Goal: Task Accomplishment & Management: Complete application form

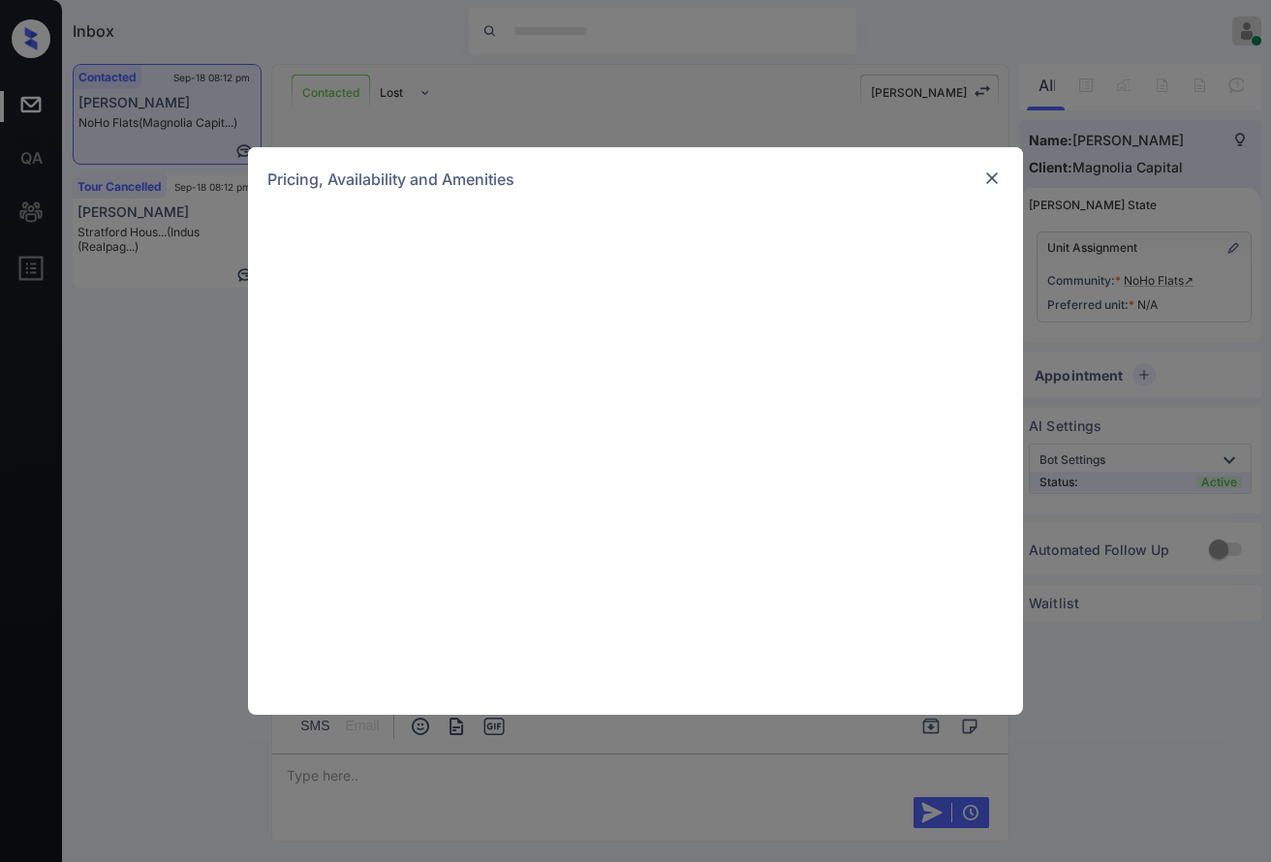
scroll to position [1955, 0]
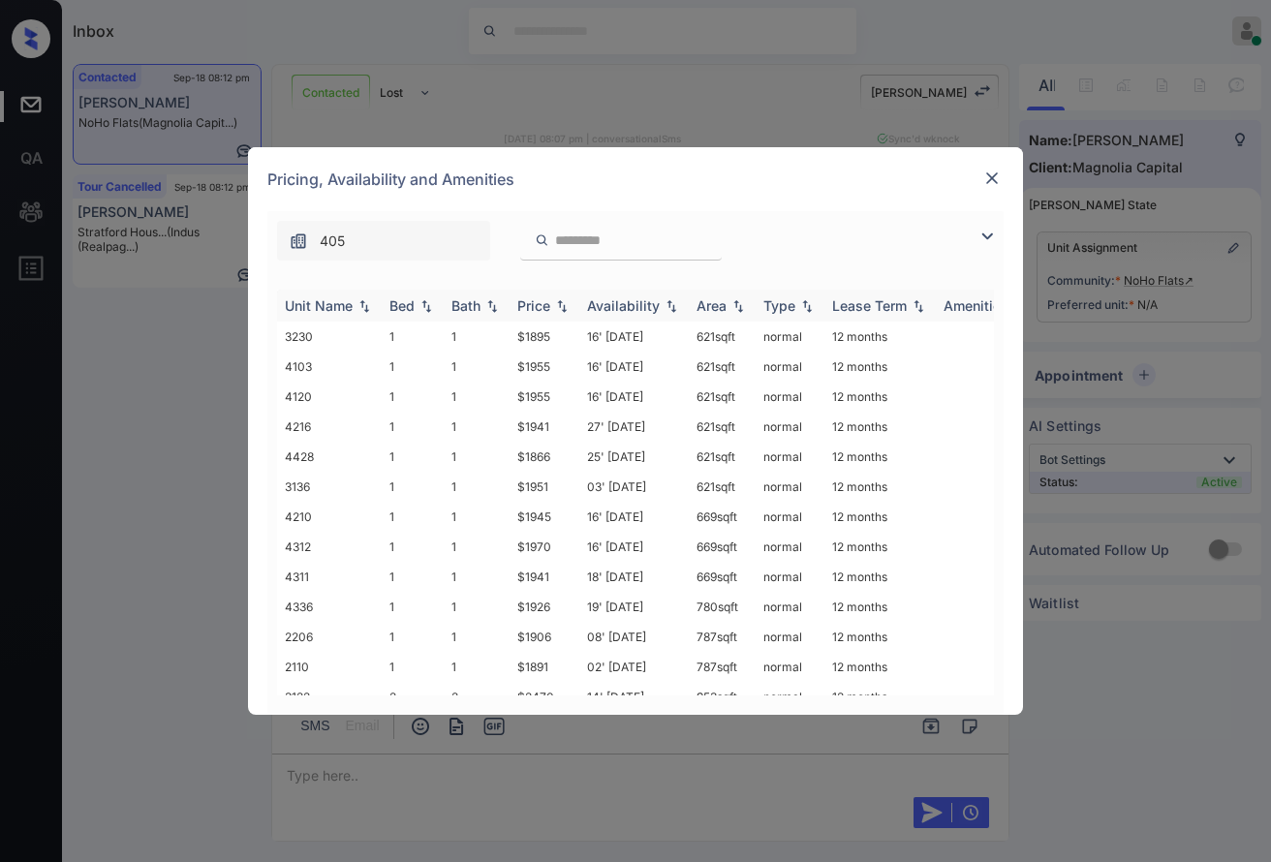
click at [560, 301] on img at bounding box center [561, 306] width 19 height 14
click at [560, 301] on img at bounding box center [561, 305] width 19 height 15
click at [567, 331] on td "$1866" at bounding box center [545, 337] width 70 height 30
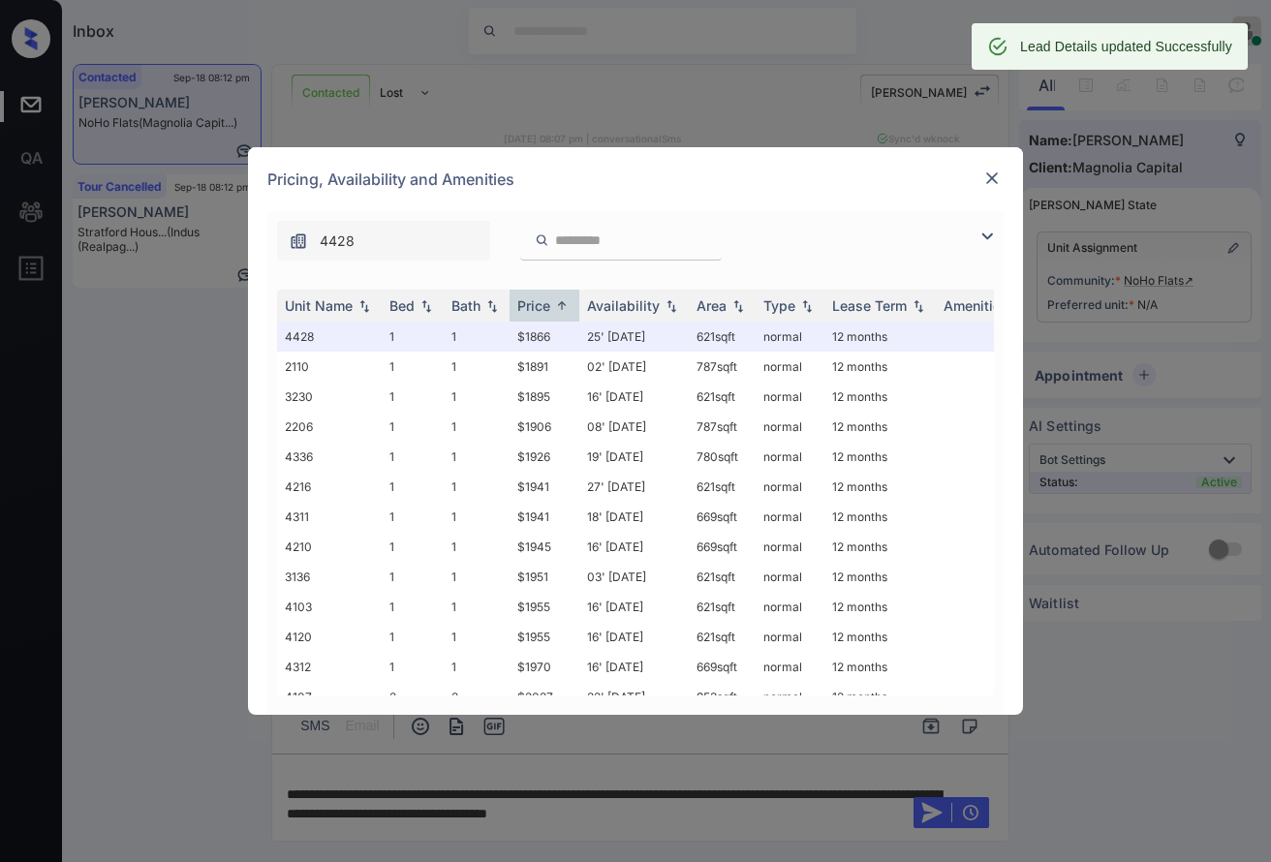
click at [994, 174] on img at bounding box center [991, 178] width 19 height 19
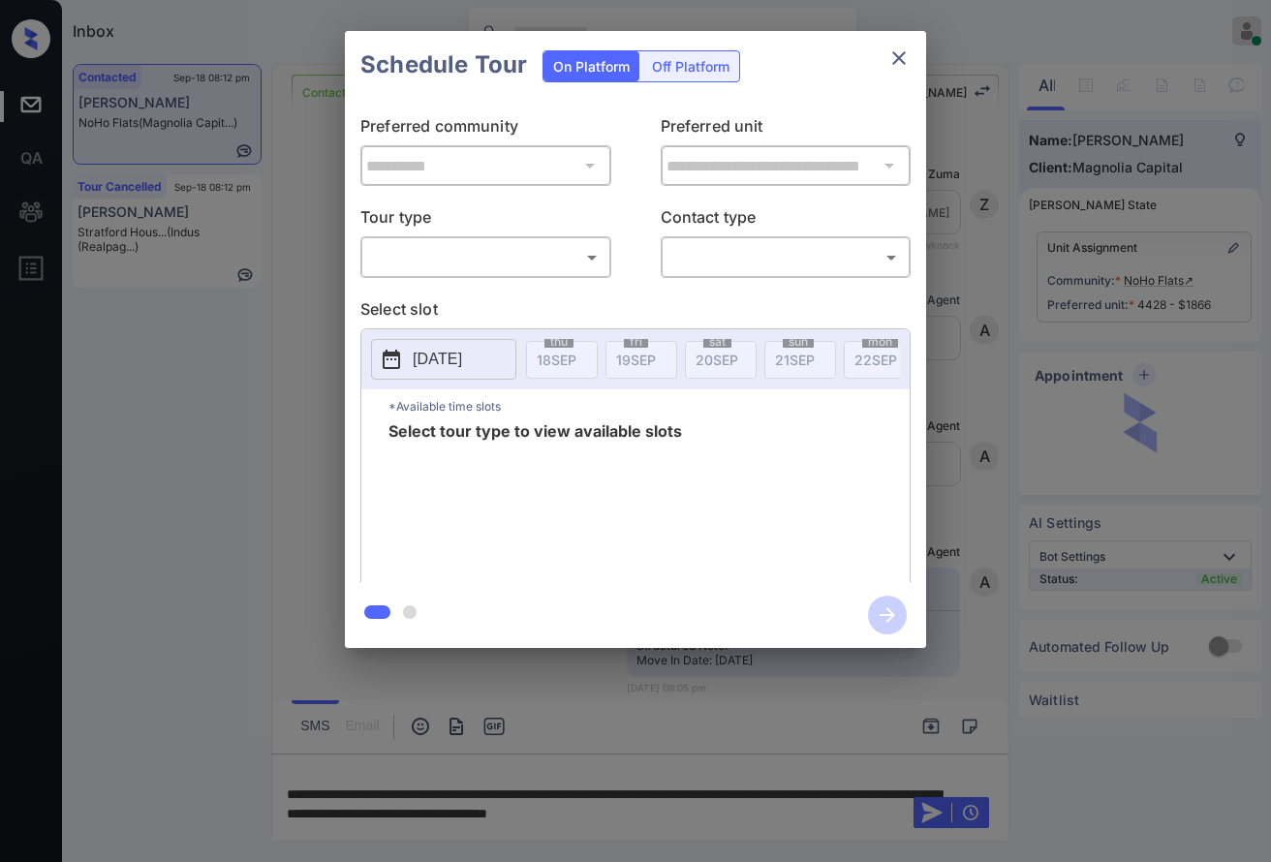
scroll to position [2469, 0]
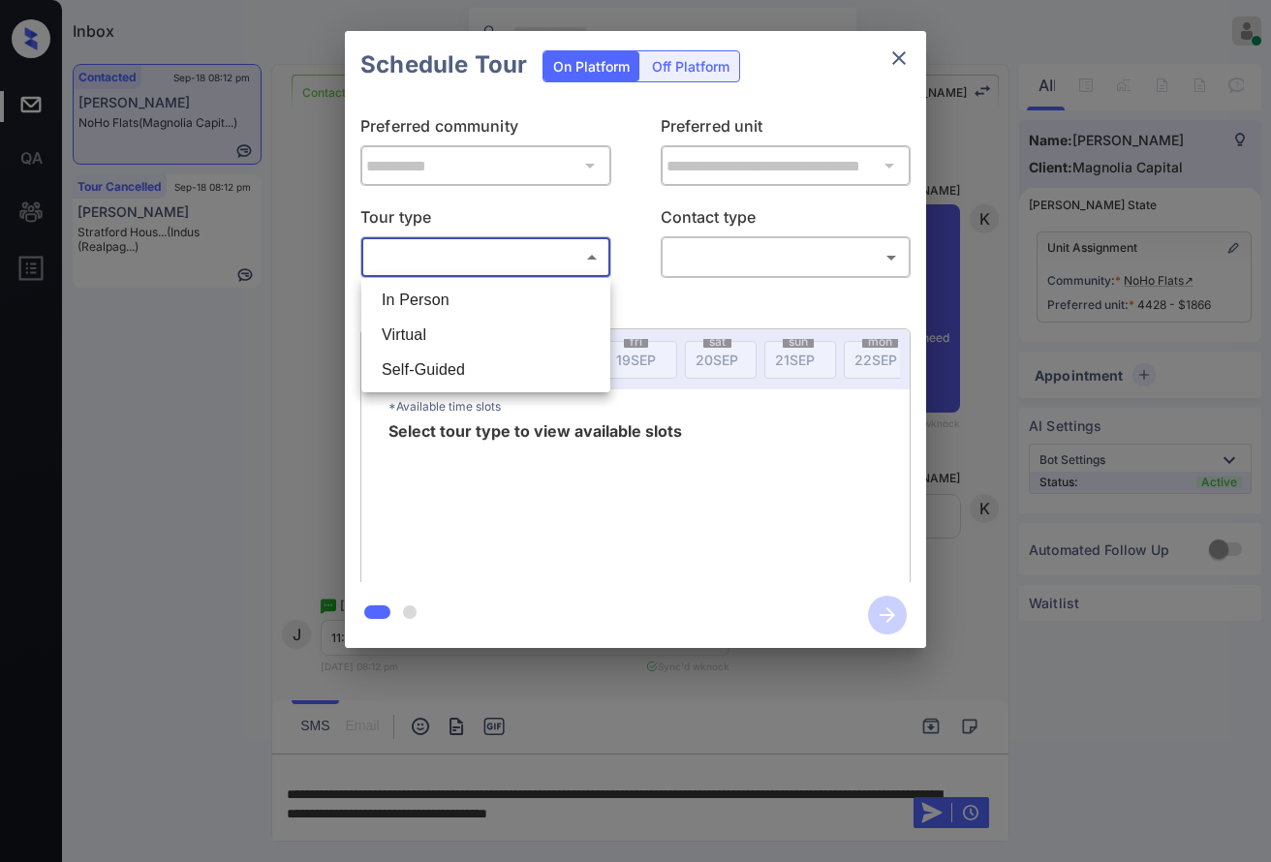
click at [498, 244] on body "Inbox Caroline Dacanay Online Set yourself offline Set yourself on break Profil…" at bounding box center [635, 431] width 1271 height 862
click at [507, 297] on li "In Person" at bounding box center [485, 300] width 239 height 35
type input "********"
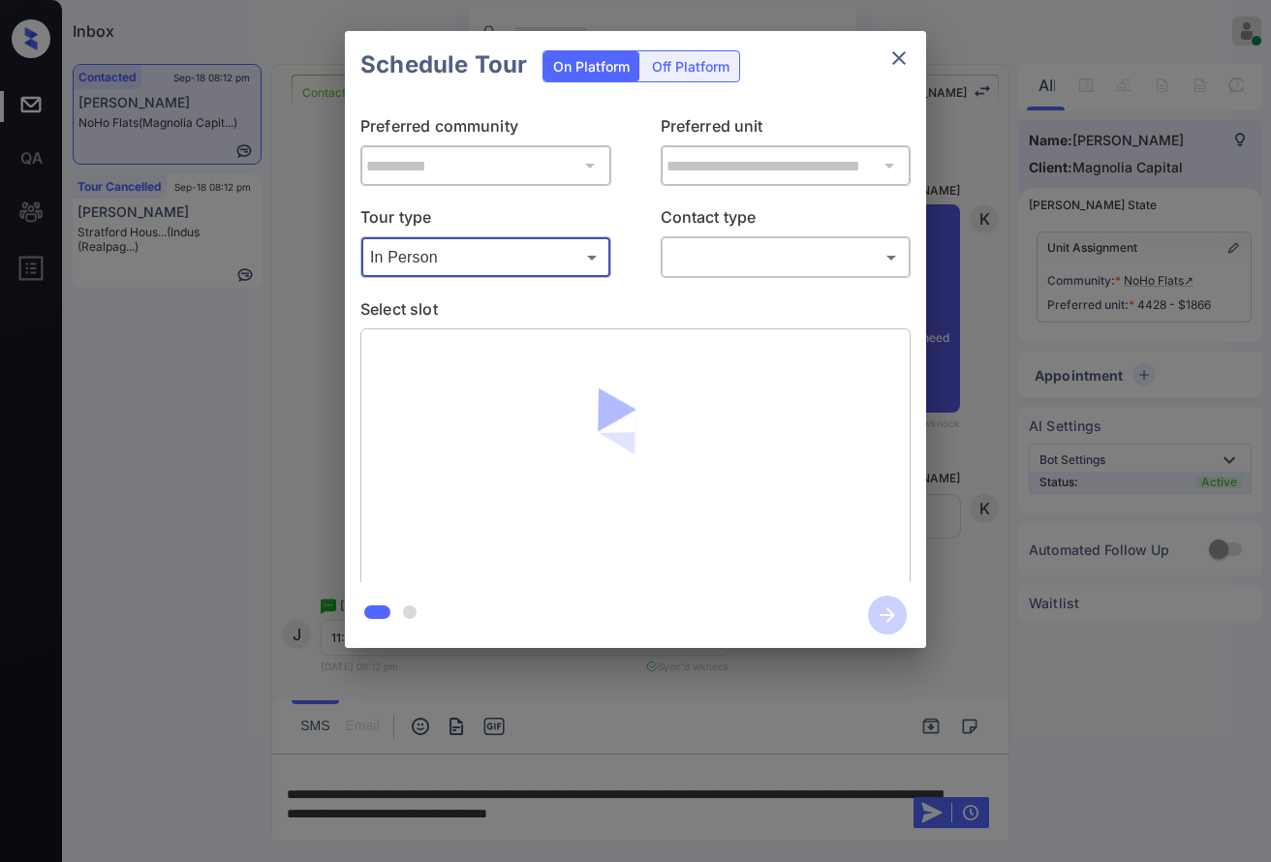
click at [714, 252] on body "Inbox Caroline Dacanay Online Set yourself offline Set yourself on break Profil…" at bounding box center [635, 431] width 1271 height 862
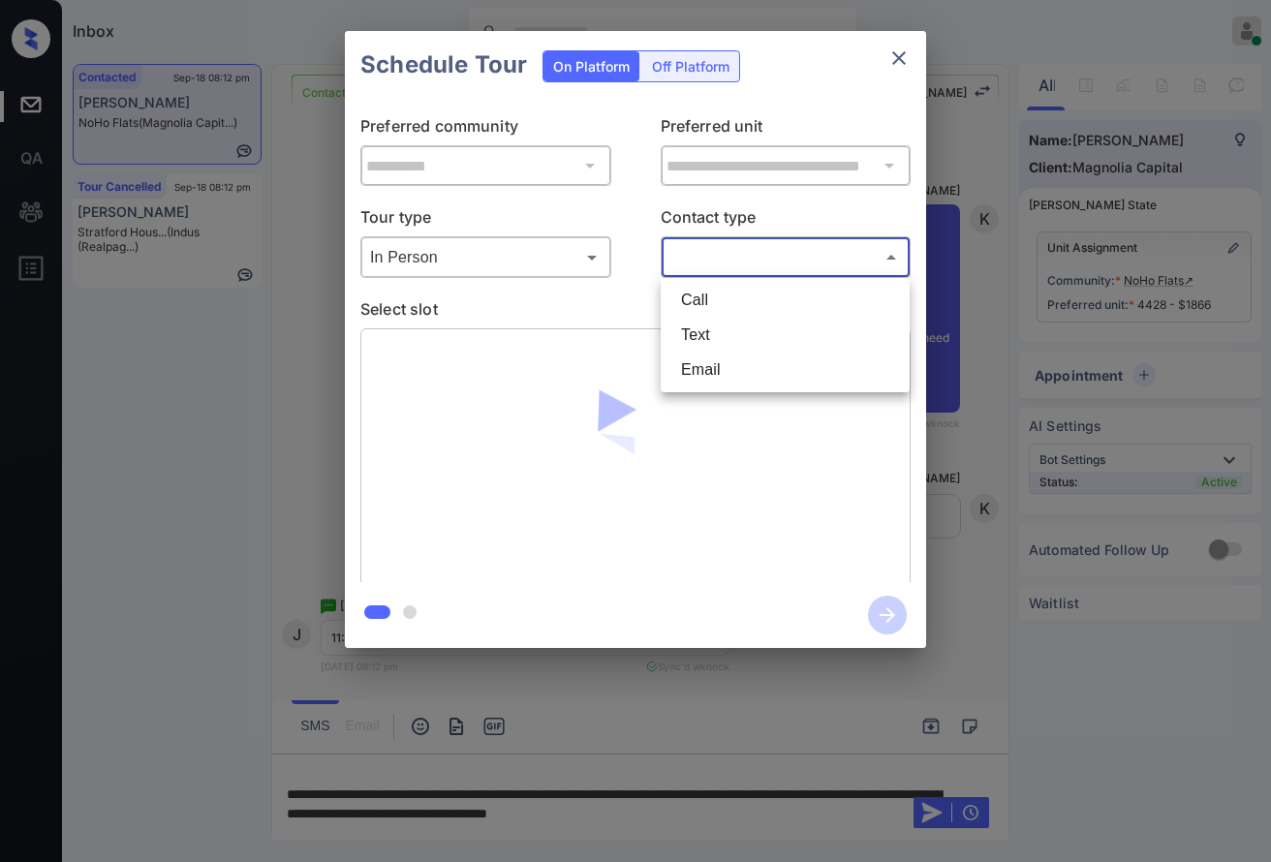
click at [730, 329] on li "Text" at bounding box center [784, 335] width 239 height 35
type input "****"
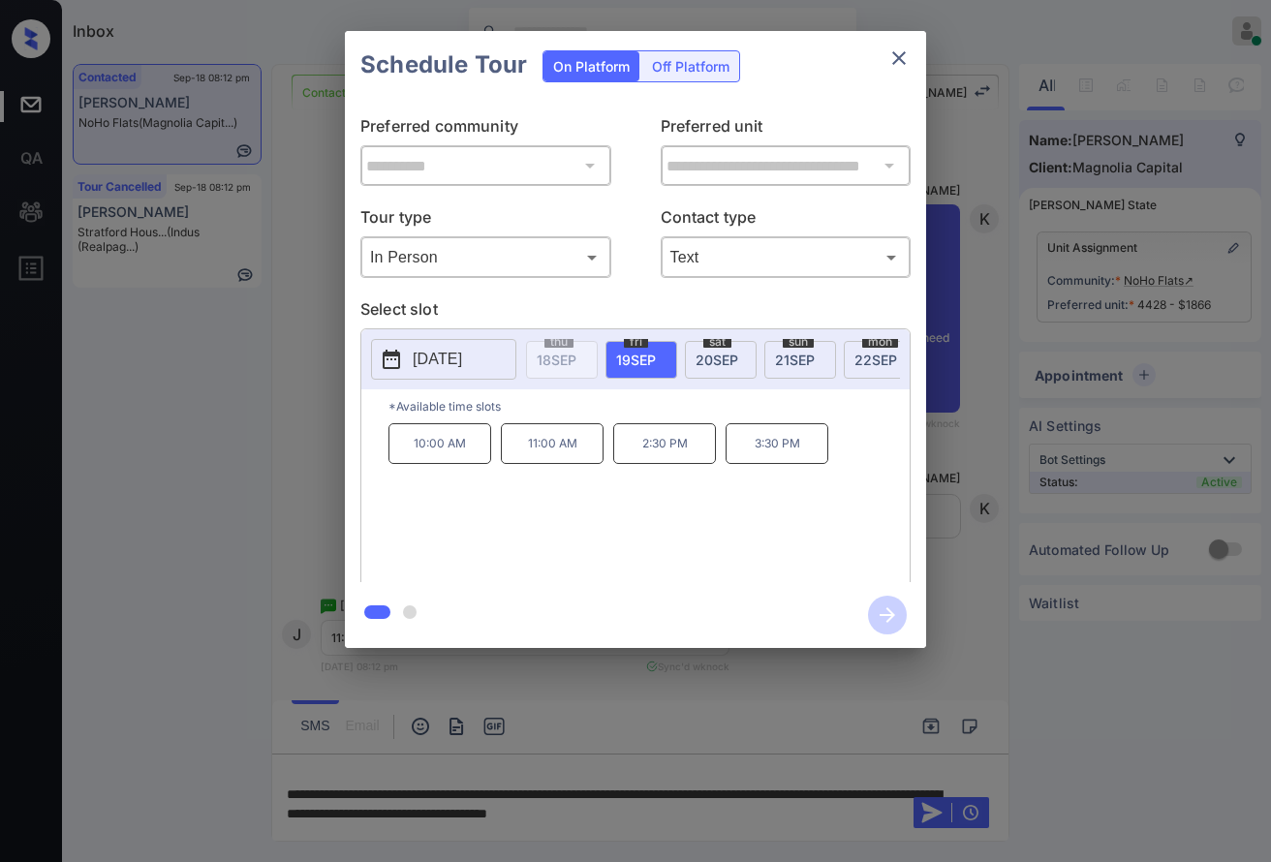
click at [728, 352] on span "20 SEP" at bounding box center [716, 360] width 43 height 16
click at [728, 812] on div at bounding box center [635, 431] width 1271 height 862
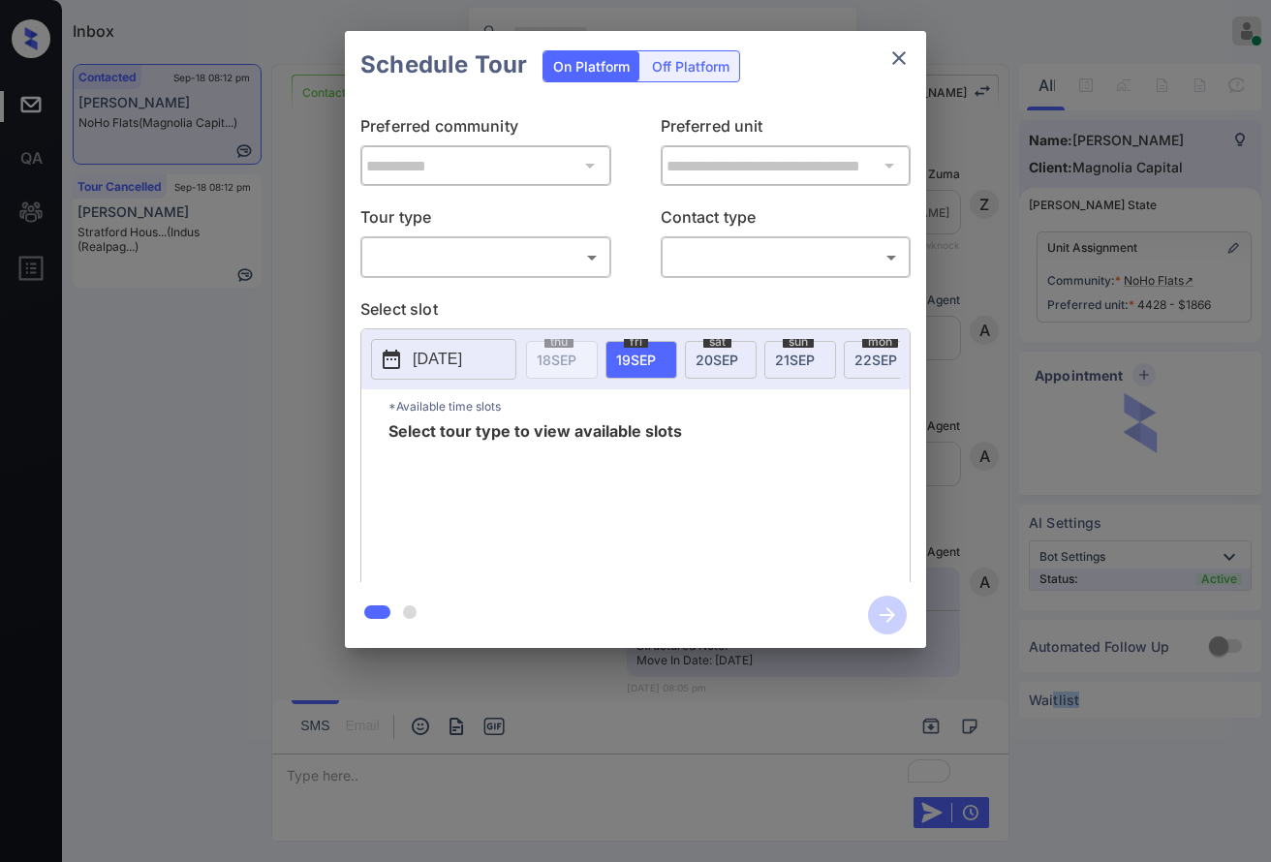
scroll to position [2984, 0]
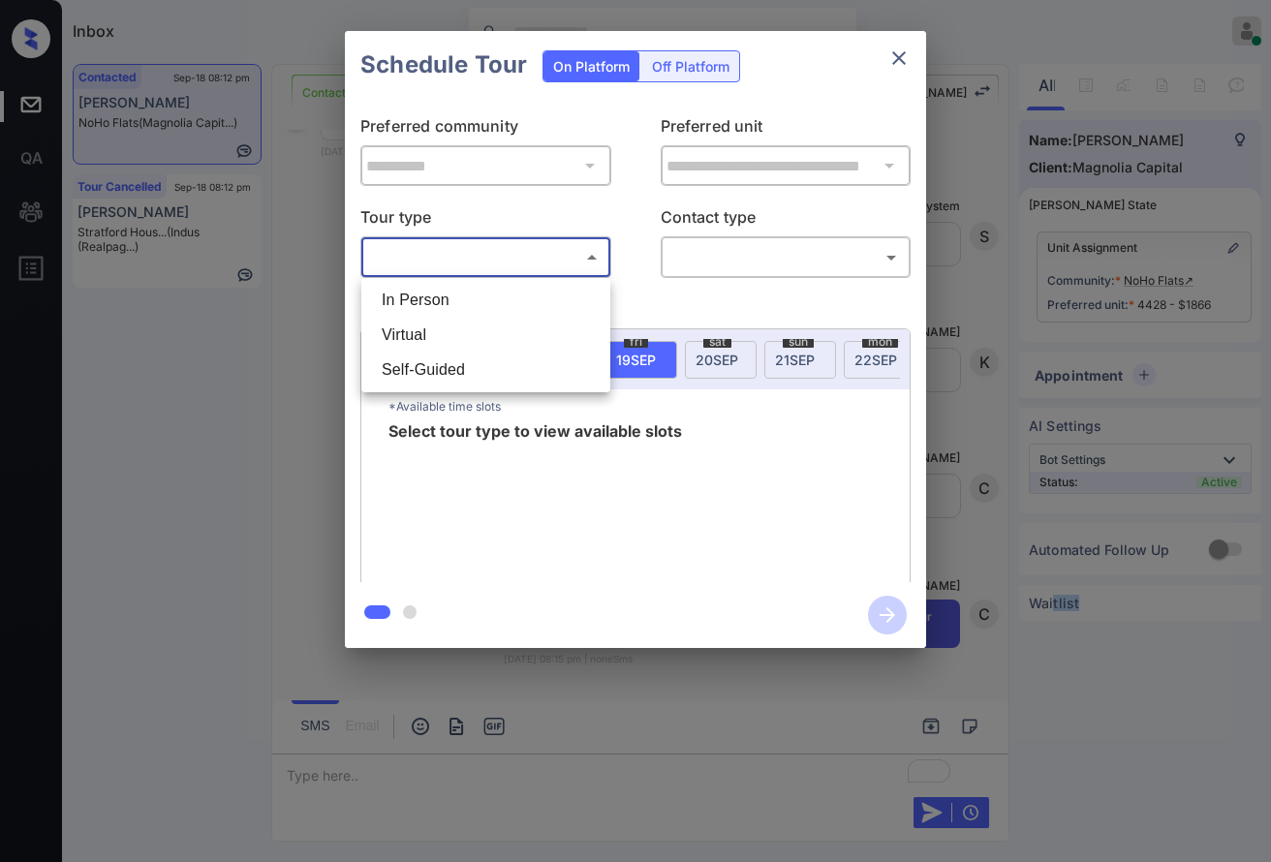
click at [584, 267] on body "Inbox Caroline Dacanay Online Set yourself offline Set yourself on break Profil…" at bounding box center [635, 431] width 1271 height 862
click at [571, 292] on li "In Person" at bounding box center [485, 300] width 239 height 35
type input "********"
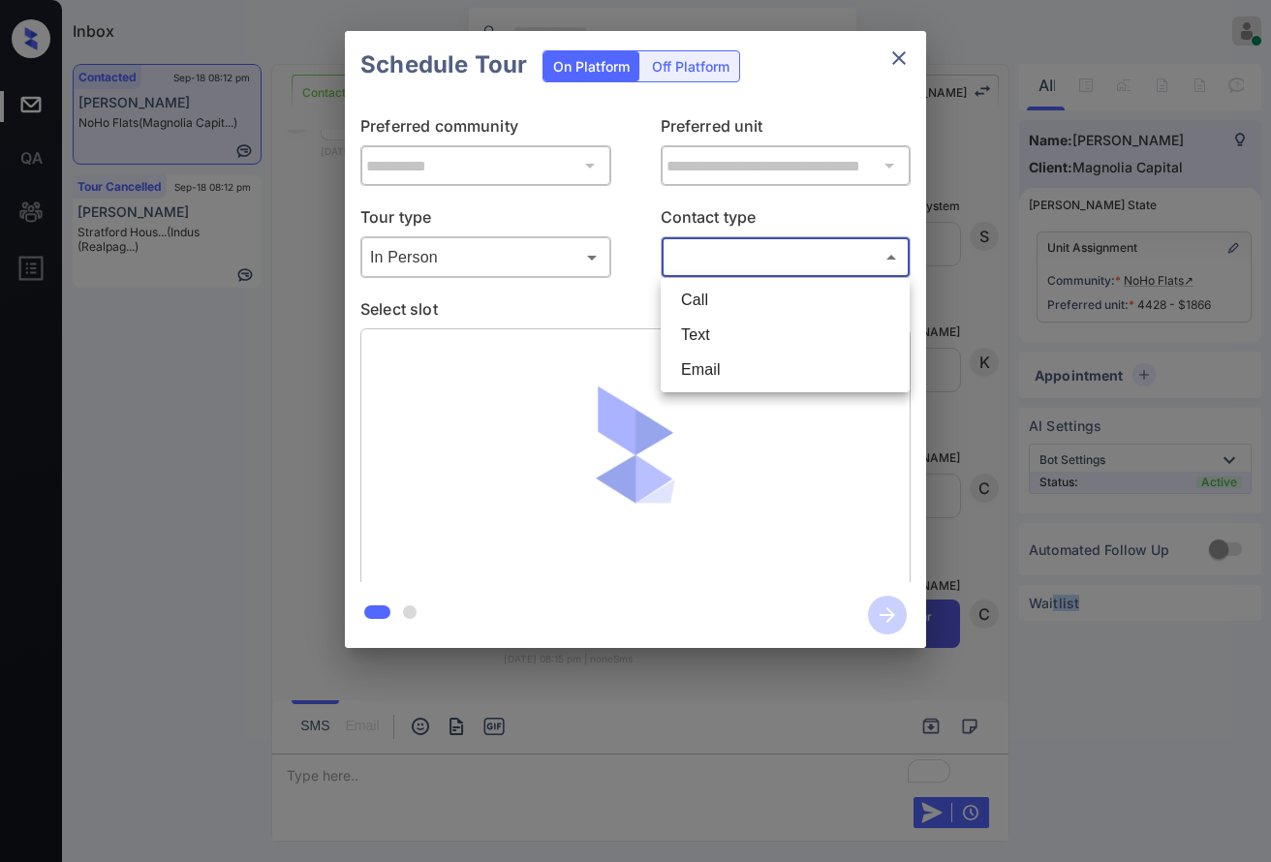
click at [682, 267] on body "Inbox Caroline Dacanay Online Set yourself offline Set yourself on break Profil…" at bounding box center [635, 431] width 1271 height 862
click at [712, 328] on li "Text" at bounding box center [784, 335] width 239 height 35
type input "****"
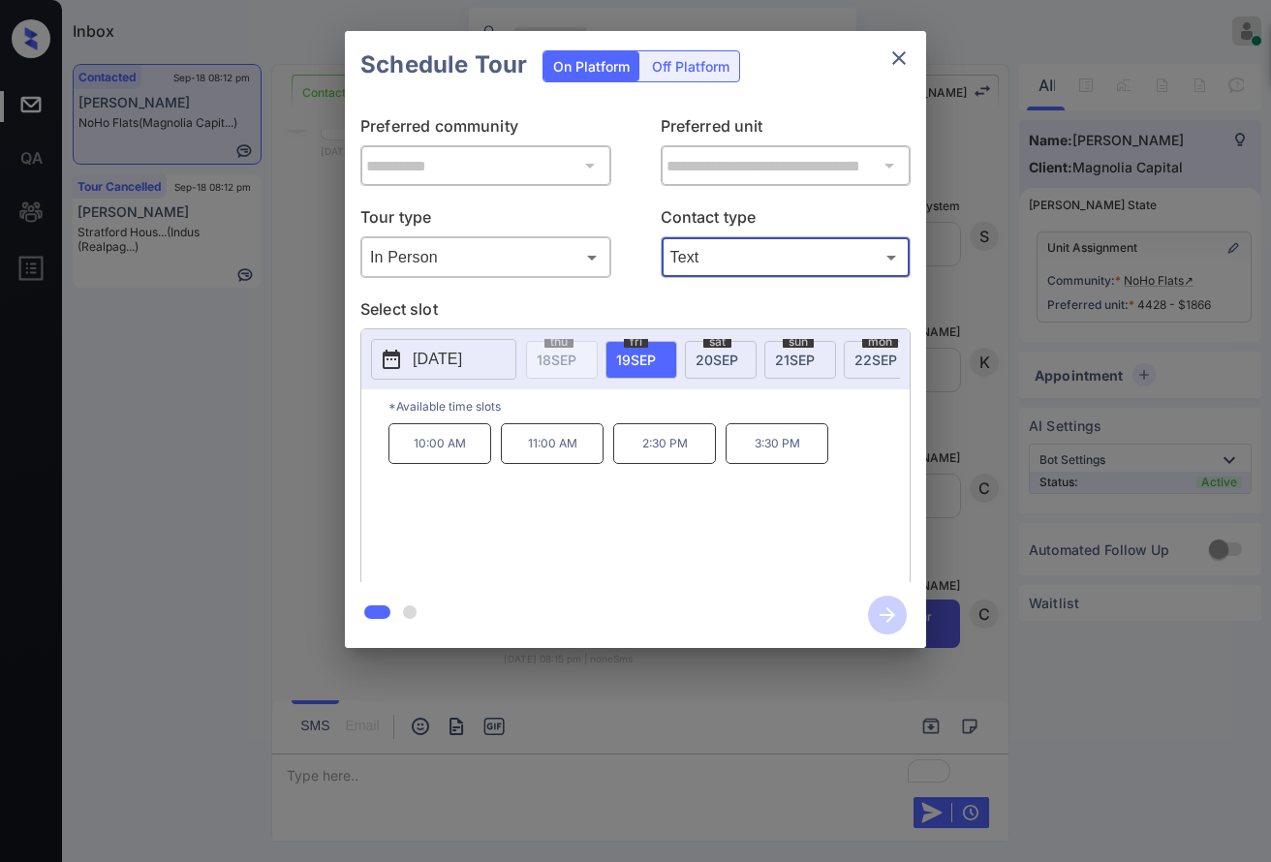
click at [701, 370] on div "sat 20 SEP" at bounding box center [721, 360] width 72 height 38
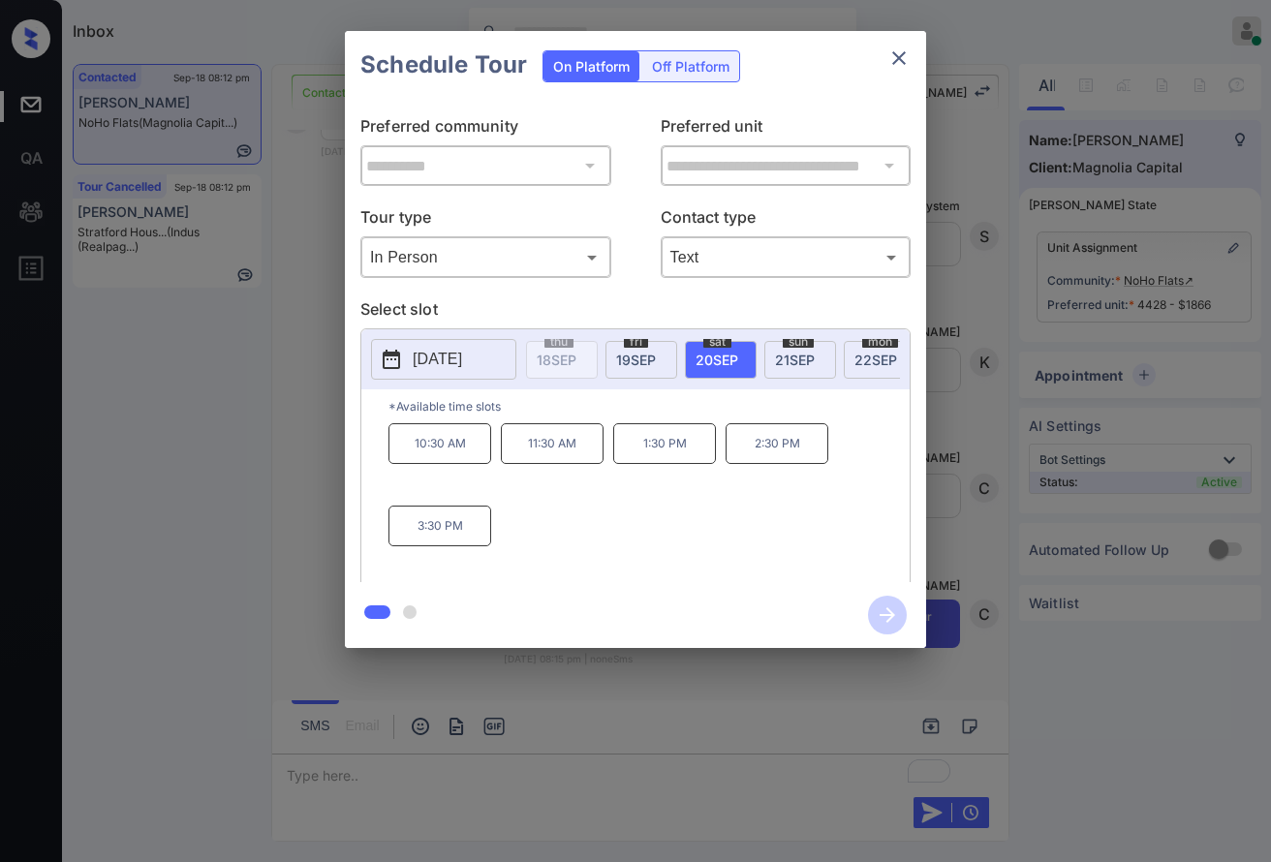
click at [581, 464] on p "11:30 AM" at bounding box center [552, 443] width 103 height 41
click at [886, 615] on icon "button" at bounding box center [887, 614] width 15 height 15
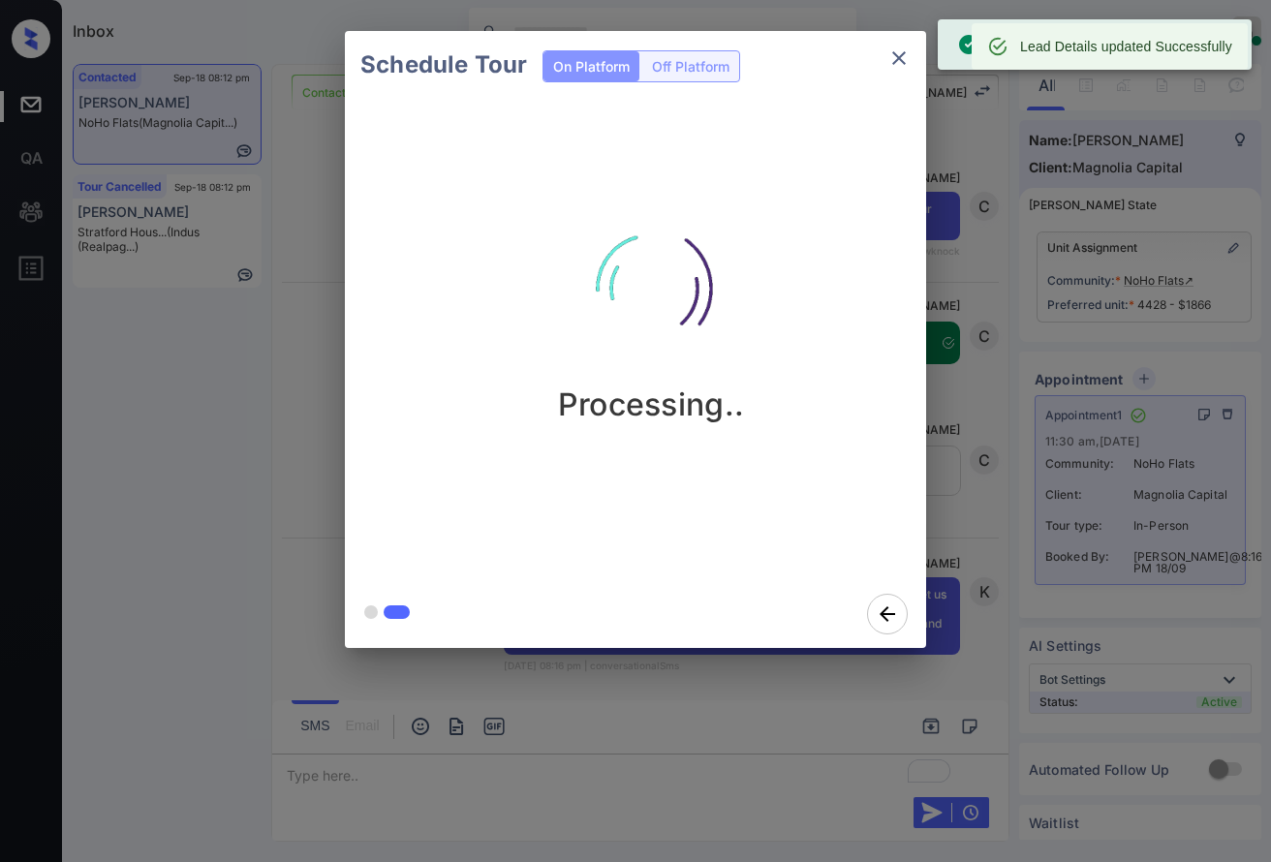
scroll to position [3396, 0]
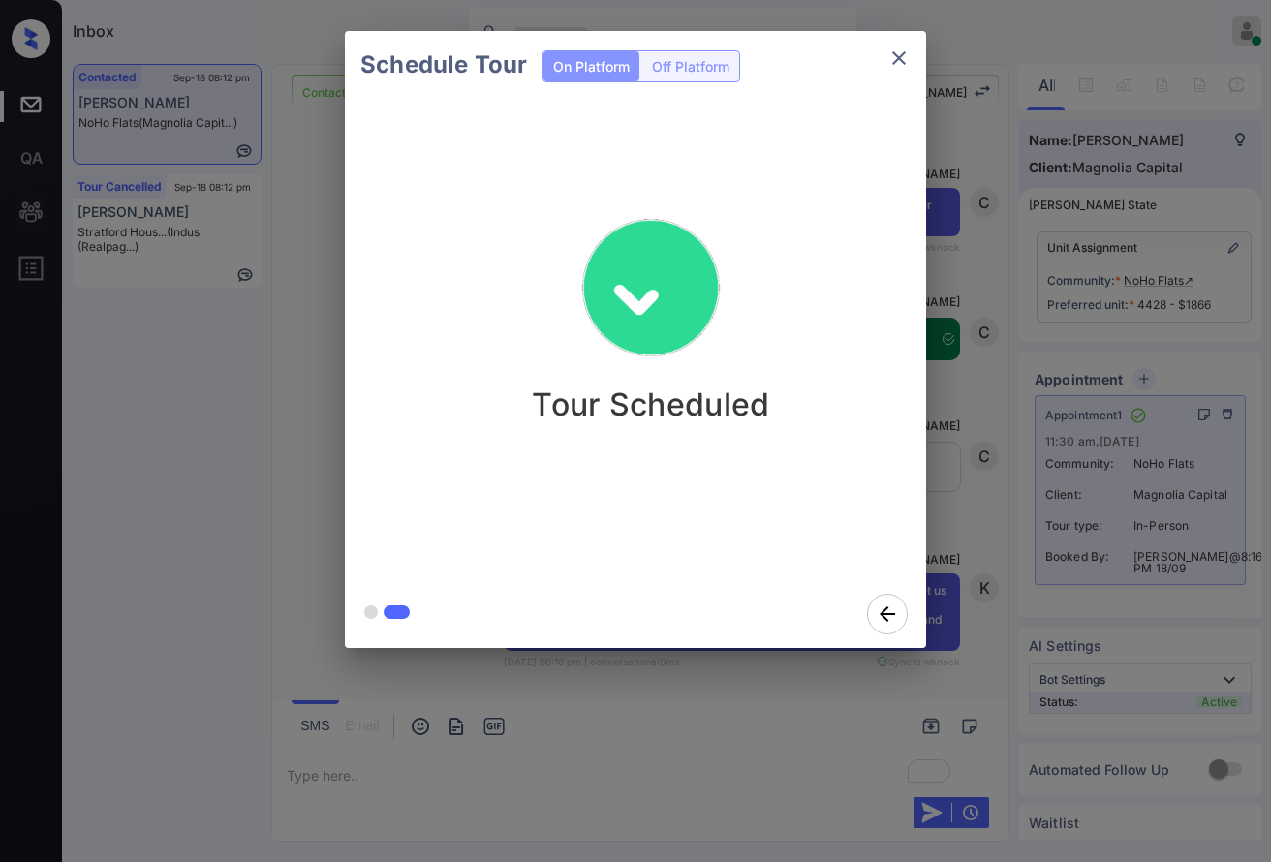
click at [1046, 552] on div "Schedule Tour On Platform Off Platform Tour Scheduled" at bounding box center [635, 339] width 1271 height 679
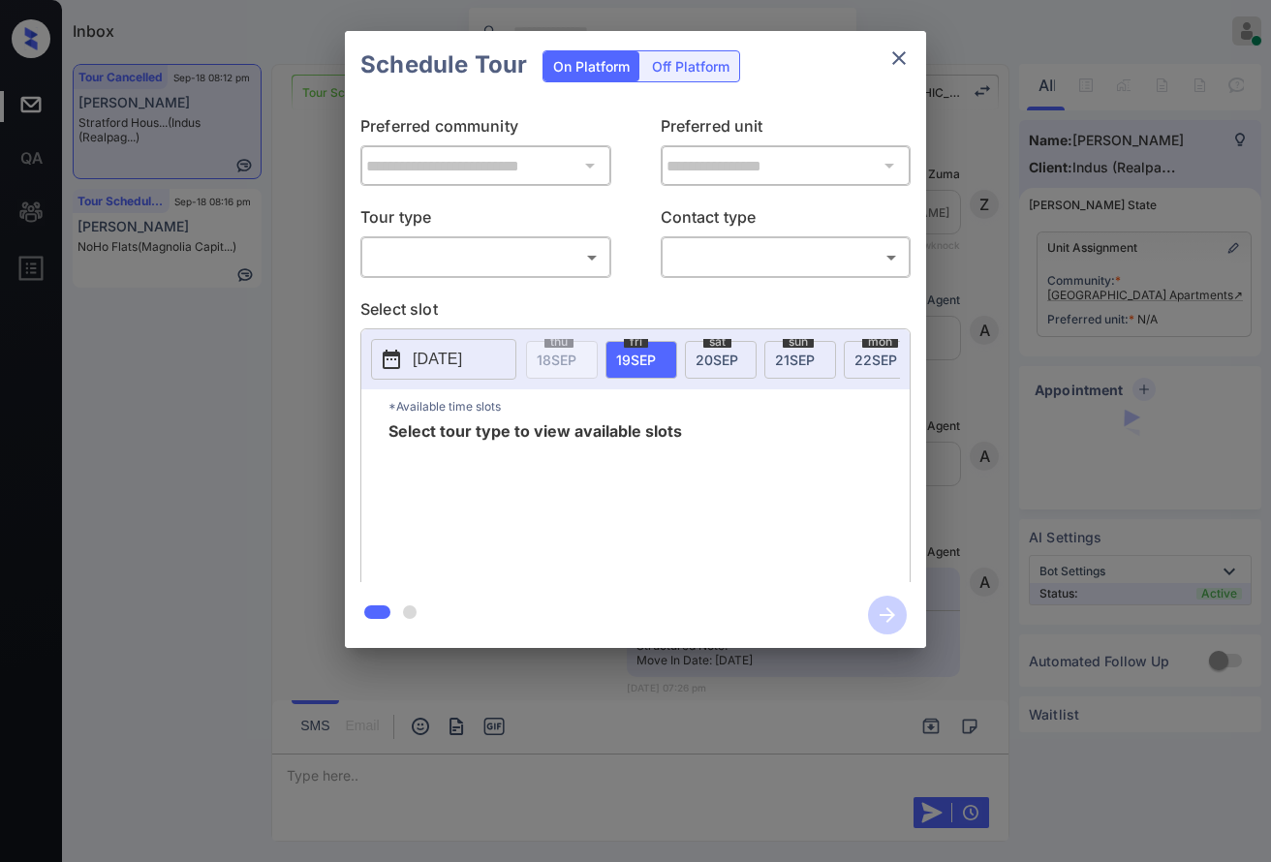
click at [861, 539] on div "Select tour type to view available slots" at bounding box center [648, 500] width 521 height 155
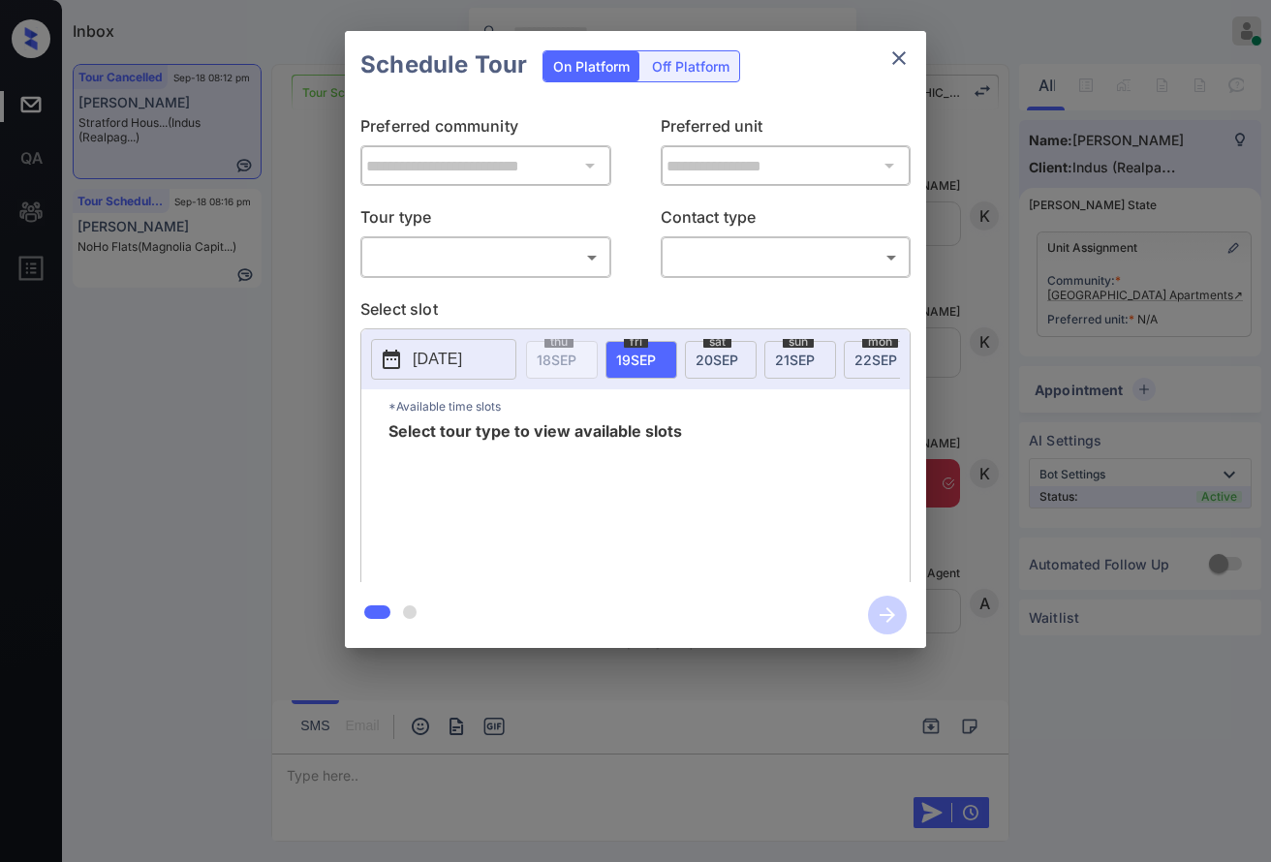
click at [988, 550] on div "**********" at bounding box center [635, 339] width 1271 height 679
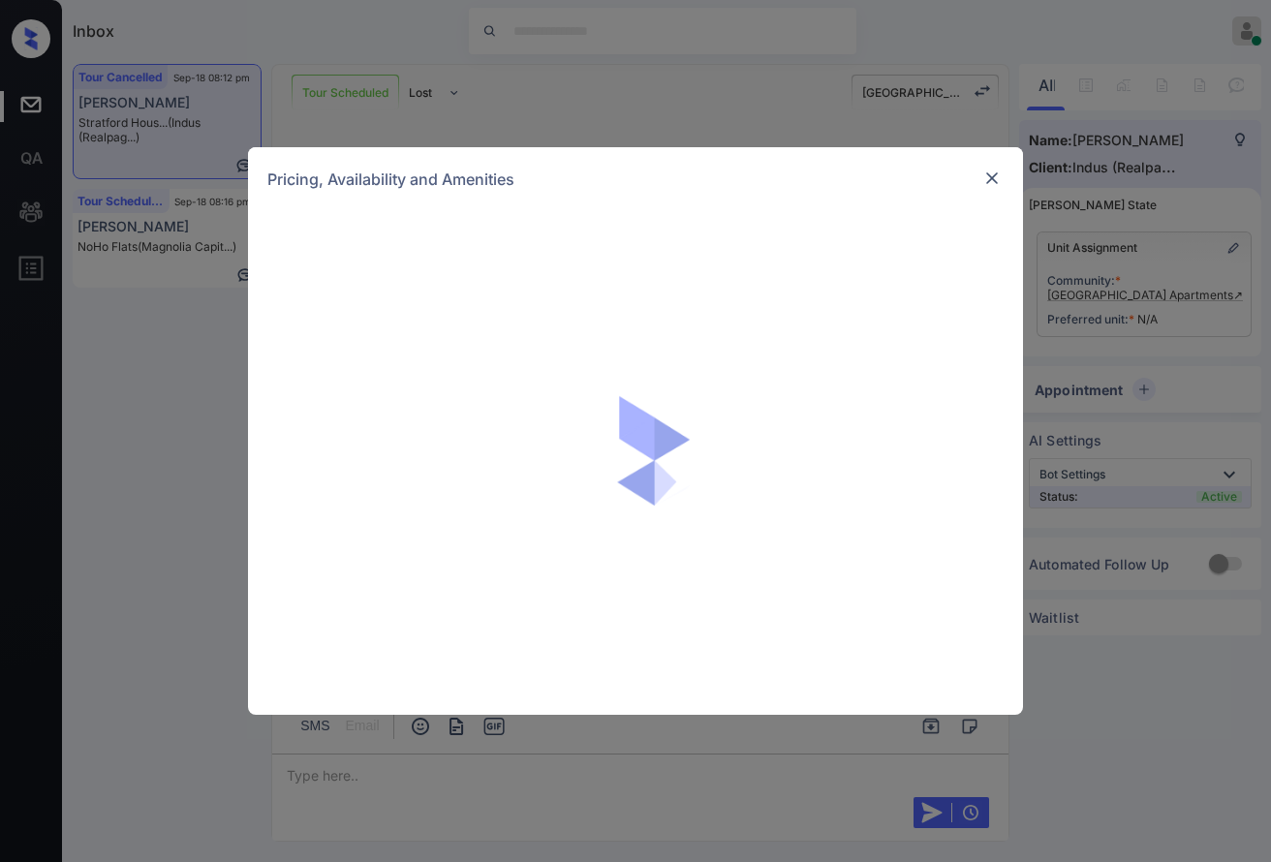
scroll to position [814, 0]
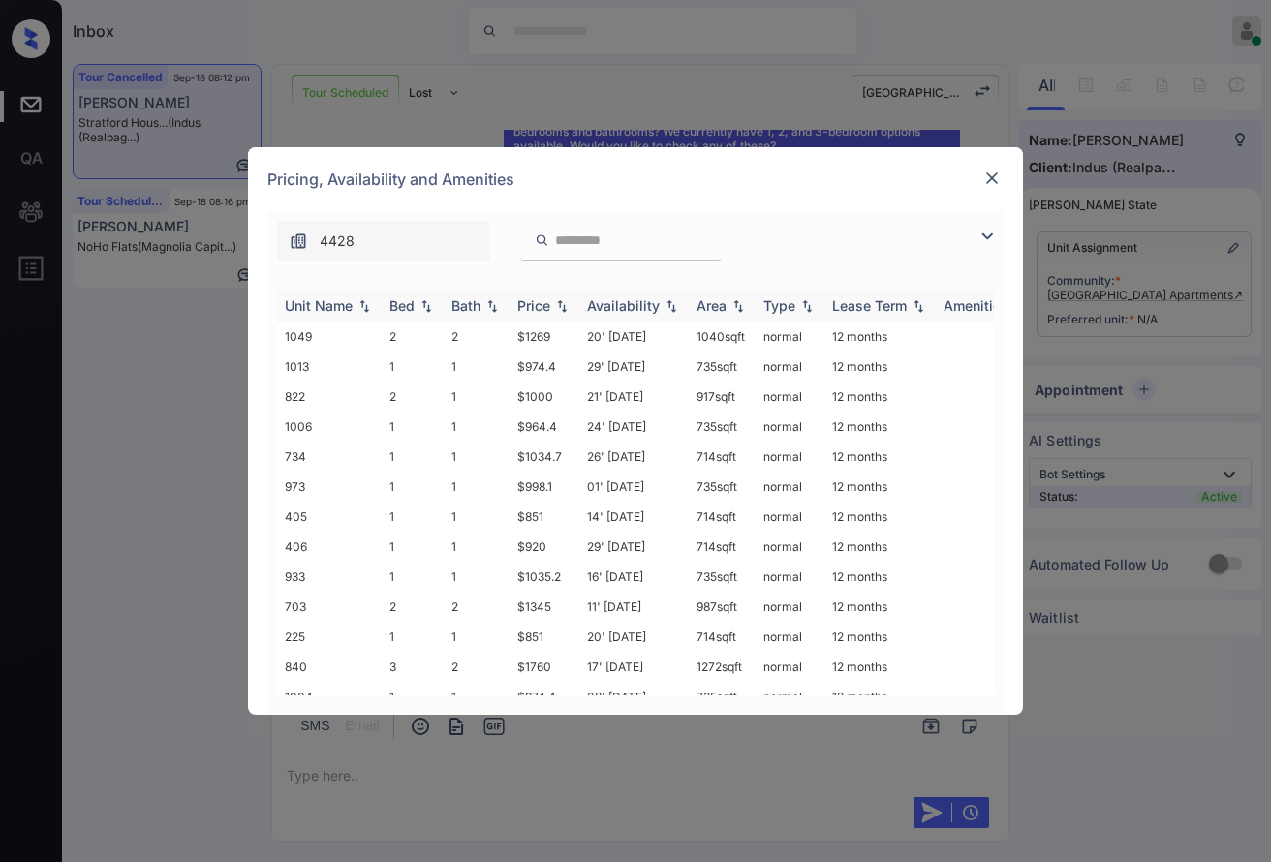
click at [564, 308] on img at bounding box center [561, 306] width 19 height 14
click at [563, 306] on img at bounding box center [561, 306] width 19 height 14
click at [551, 330] on td "$851" at bounding box center [545, 337] width 70 height 30
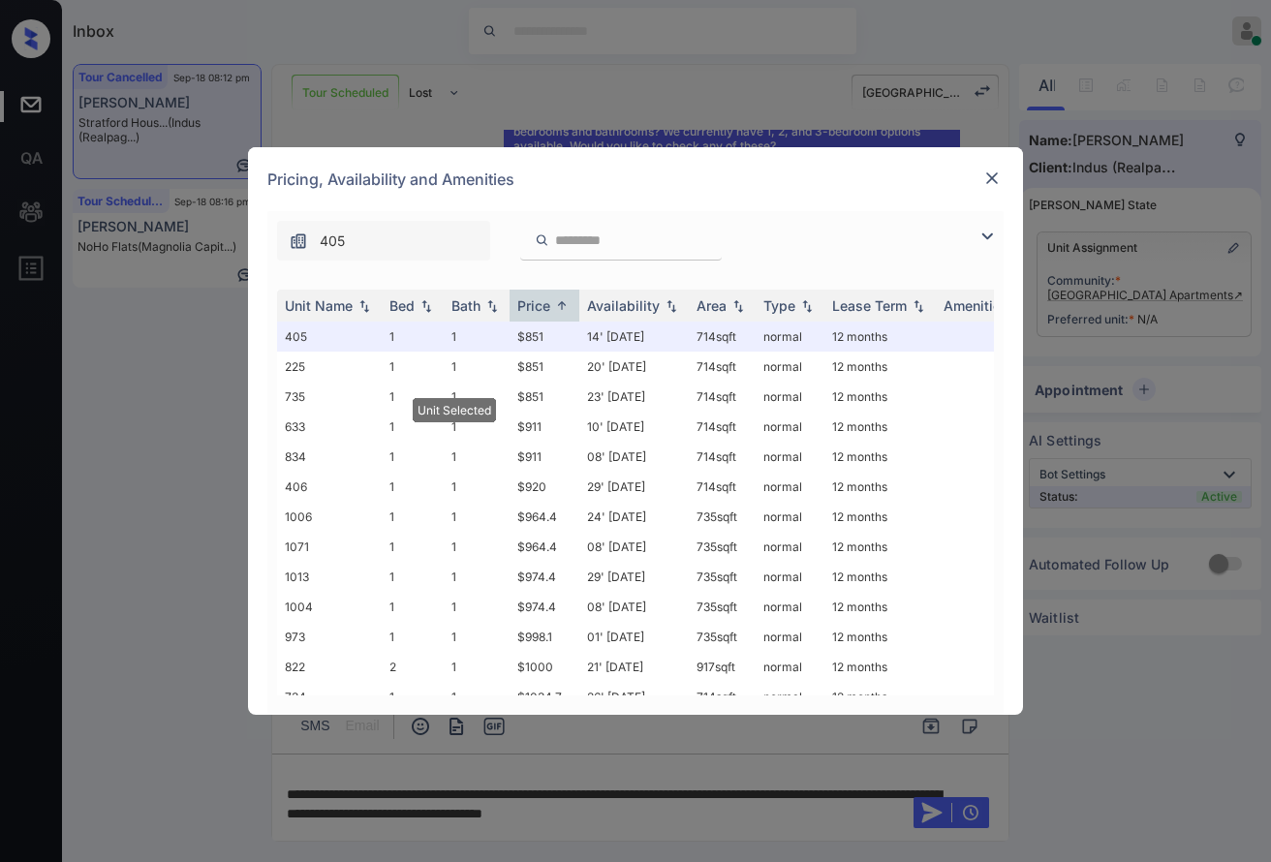
click at [1000, 177] on img at bounding box center [991, 178] width 19 height 19
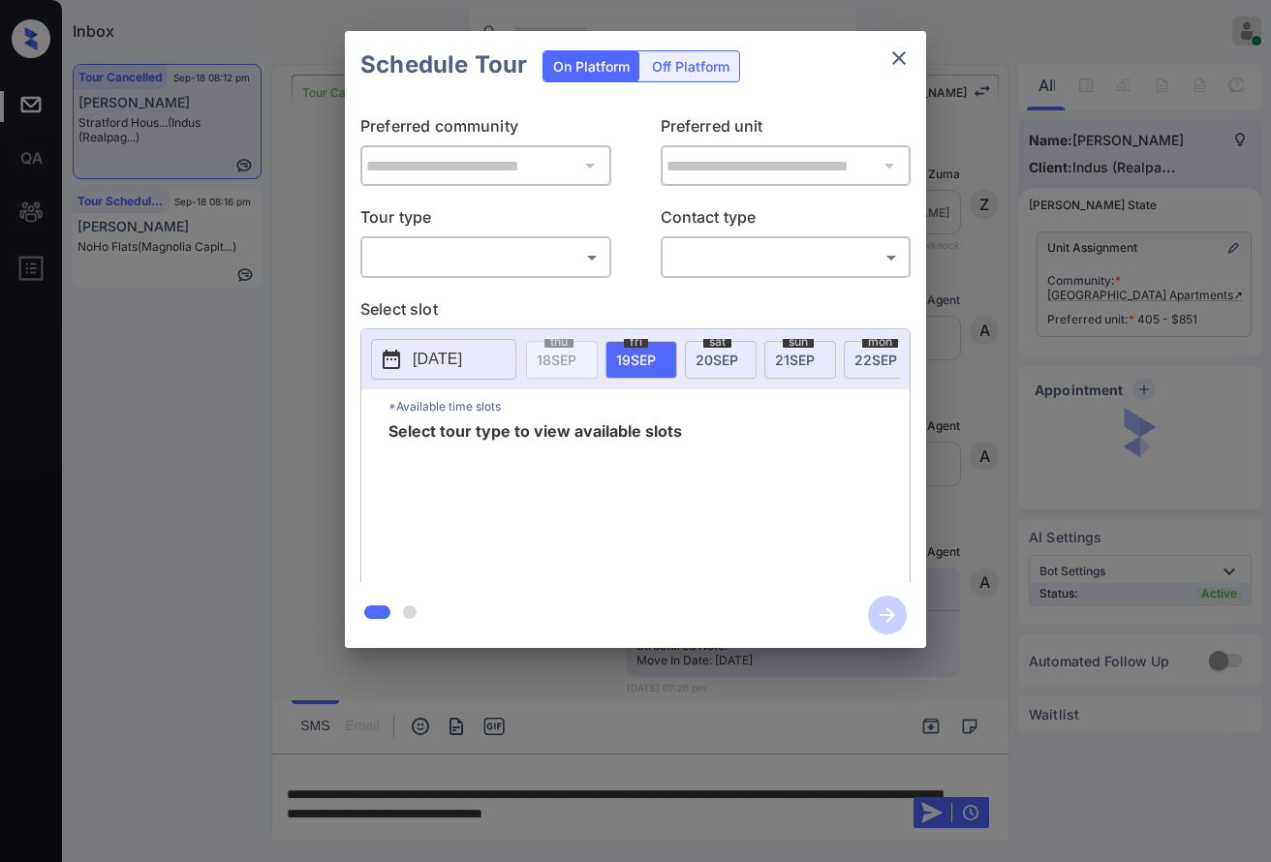
scroll to position [1589, 0]
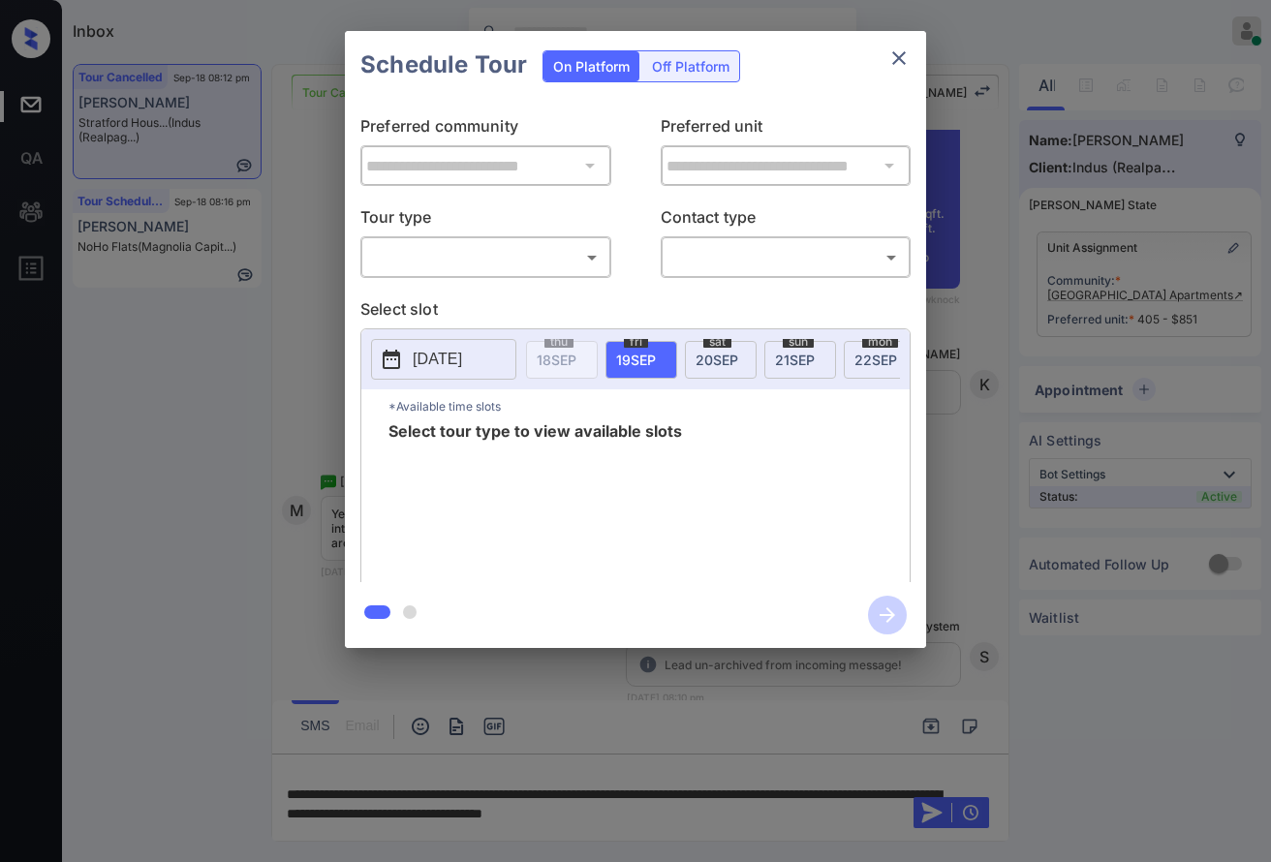
click at [569, 274] on div "​ ​" at bounding box center [485, 257] width 251 height 42
click at [566, 290] on div "**********" at bounding box center [635, 340] width 581 height 483
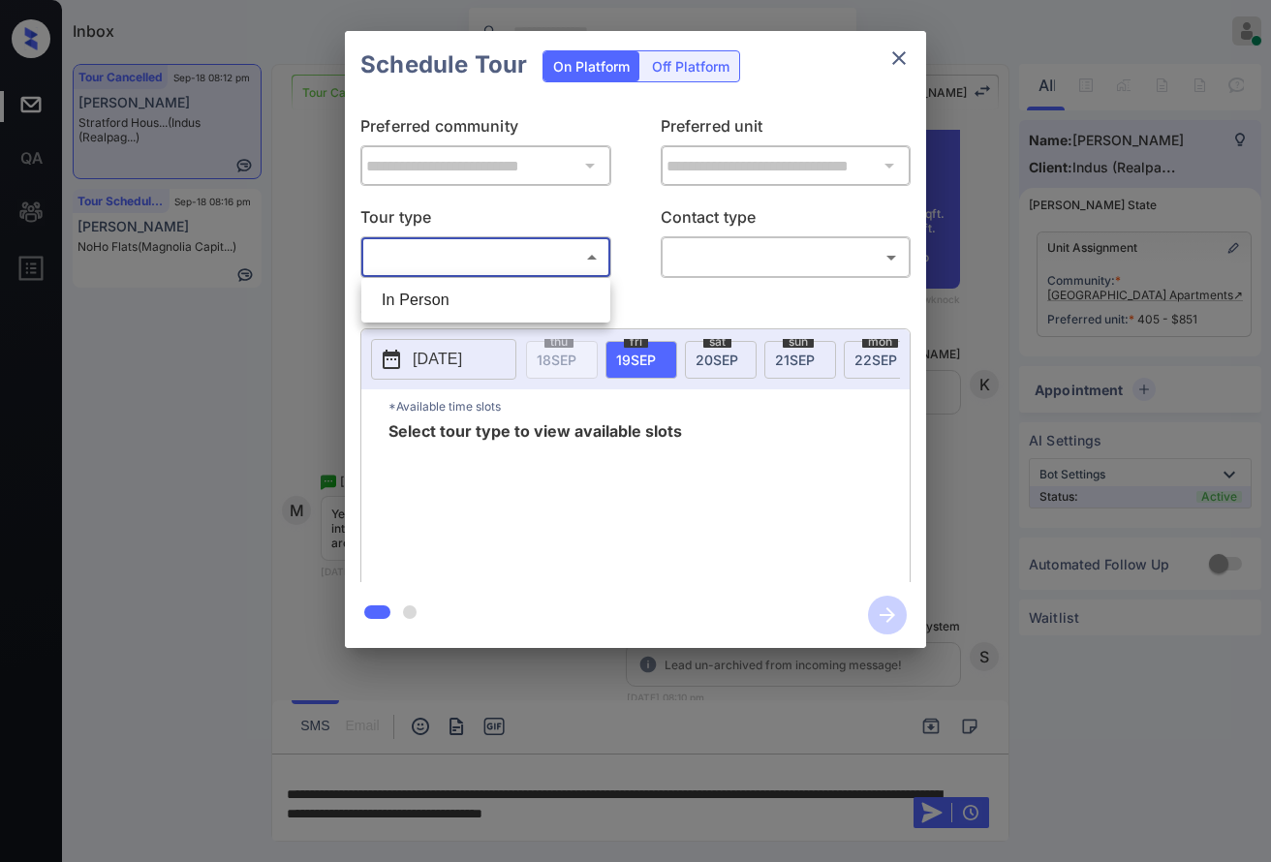
click at [569, 253] on body "Inbox [PERSON_NAME] Online Set yourself offline Set yourself on break Profile S…" at bounding box center [635, 431] width 1271 height 862
click at [565, 298] on li "In Person" at bounding box center [485, 300] width 239 height 35
type input "********"
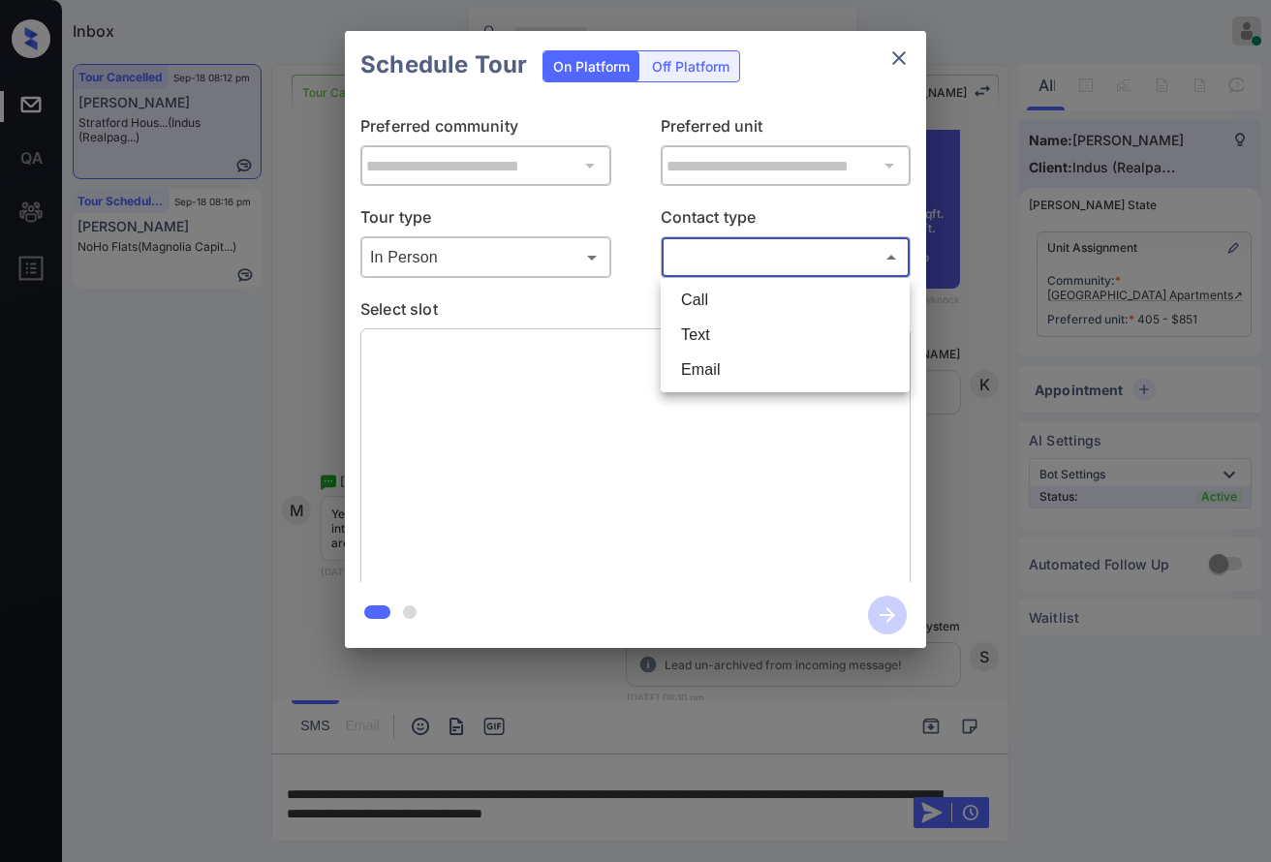
click at [720, 244] on body "Inbox [PERSON_NAME] Online Set yourself offline Set yourself on break Profile S…" at bounding box center [635, 431] width 1271 height 862
click at [727, 346] on li "Text" at bounding box center [784, 335] width 239 height 35
type input "****"
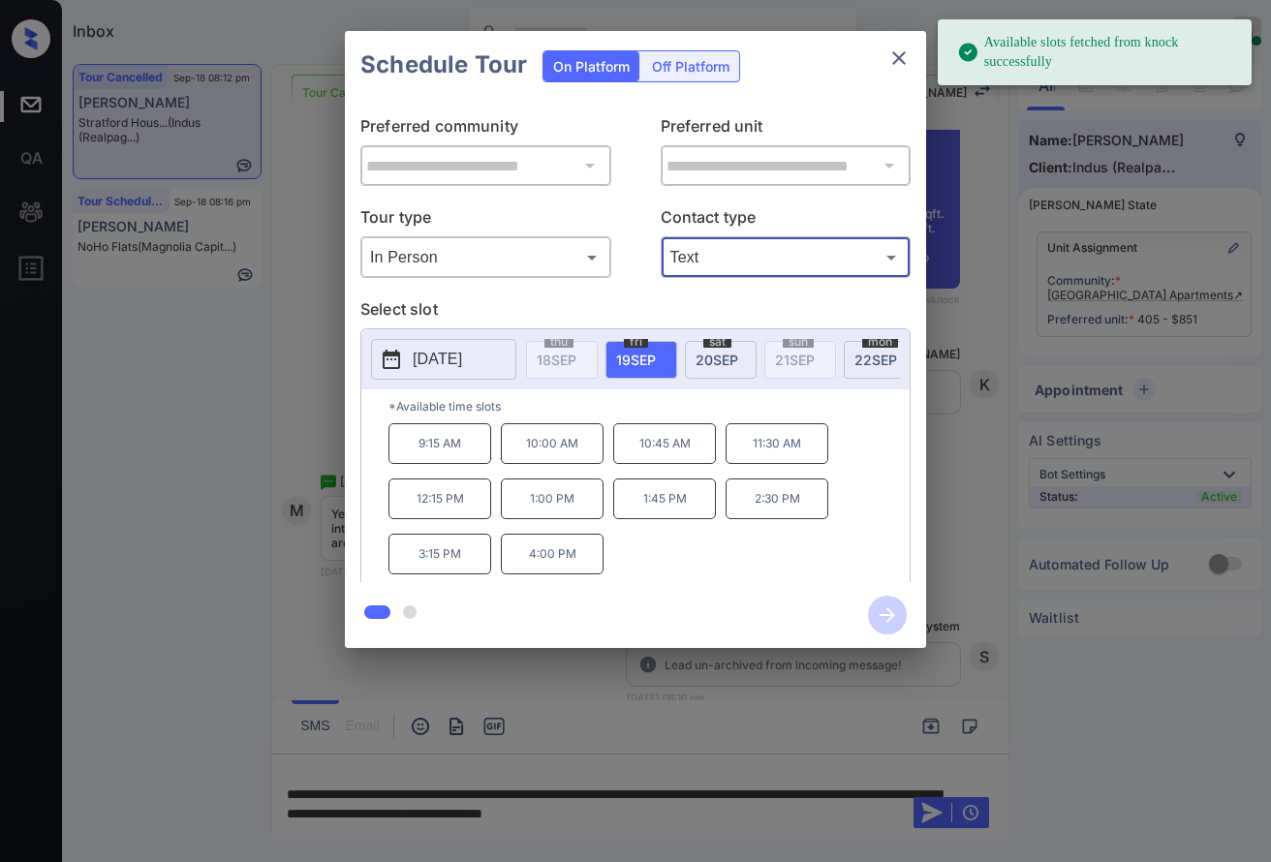
click at [440, 358] on p "[DATE]" at bounding box center [437, 359] width 49 height 23
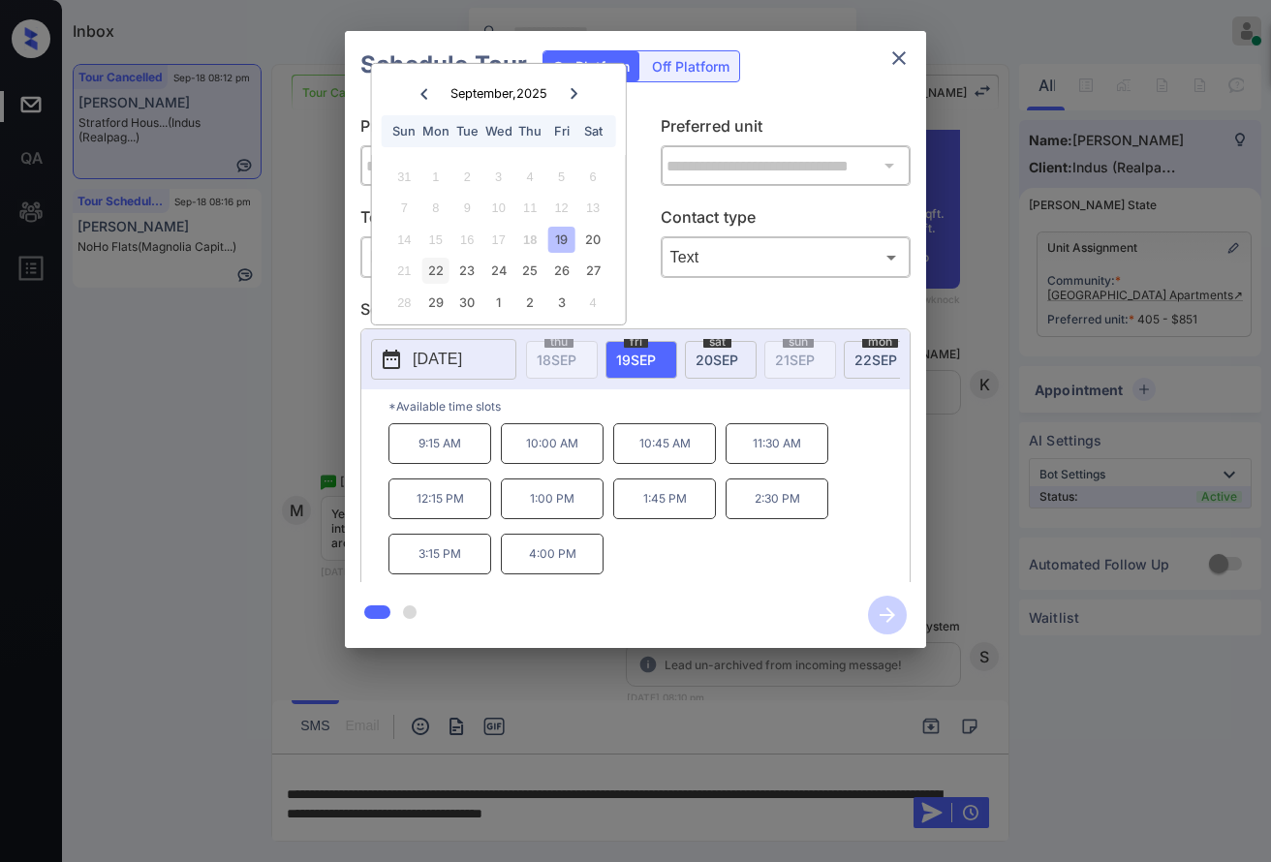
click at [440, 272] on div "22" at bounding box center [435, 271] width 26 height 26
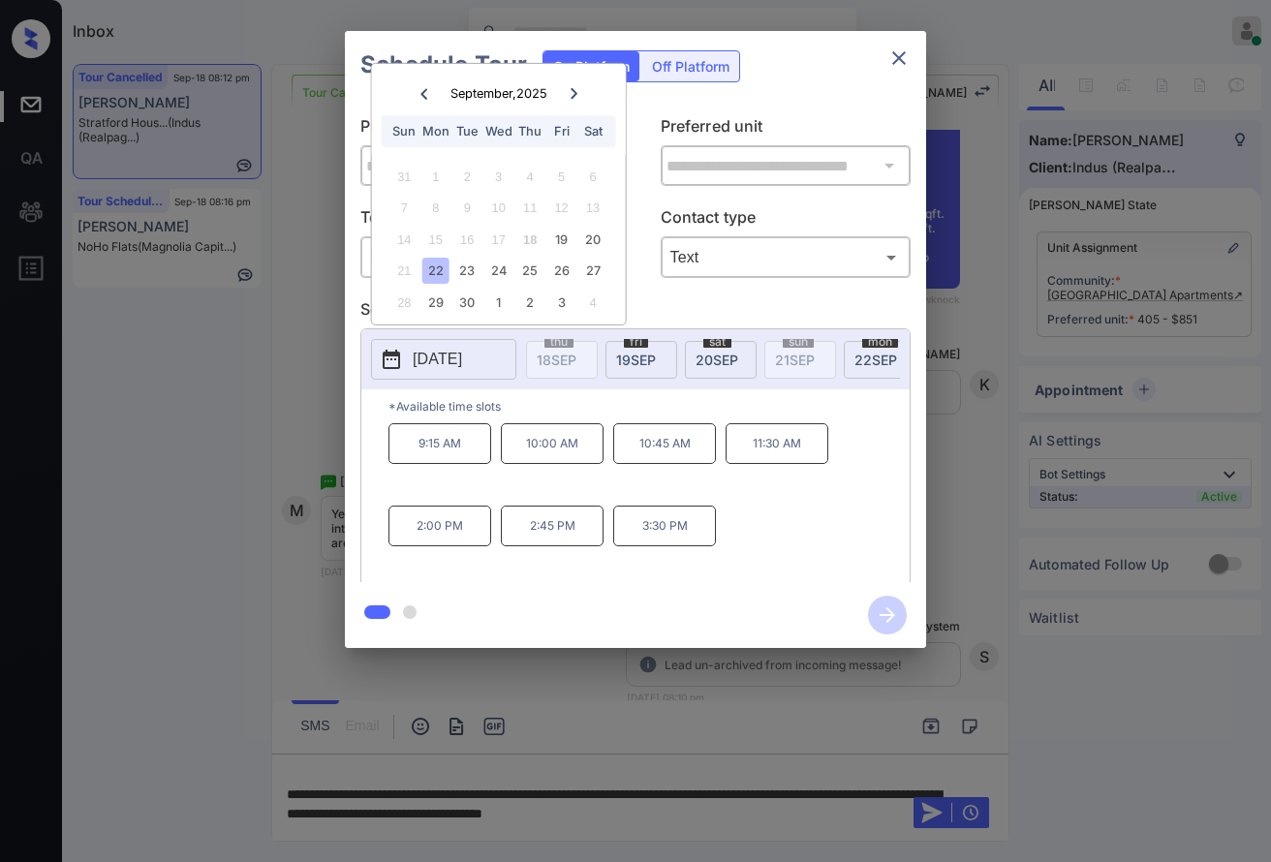
click at [763, 455] on p "11:30 AM" at bounding box center [777, 443] width 103 height 41
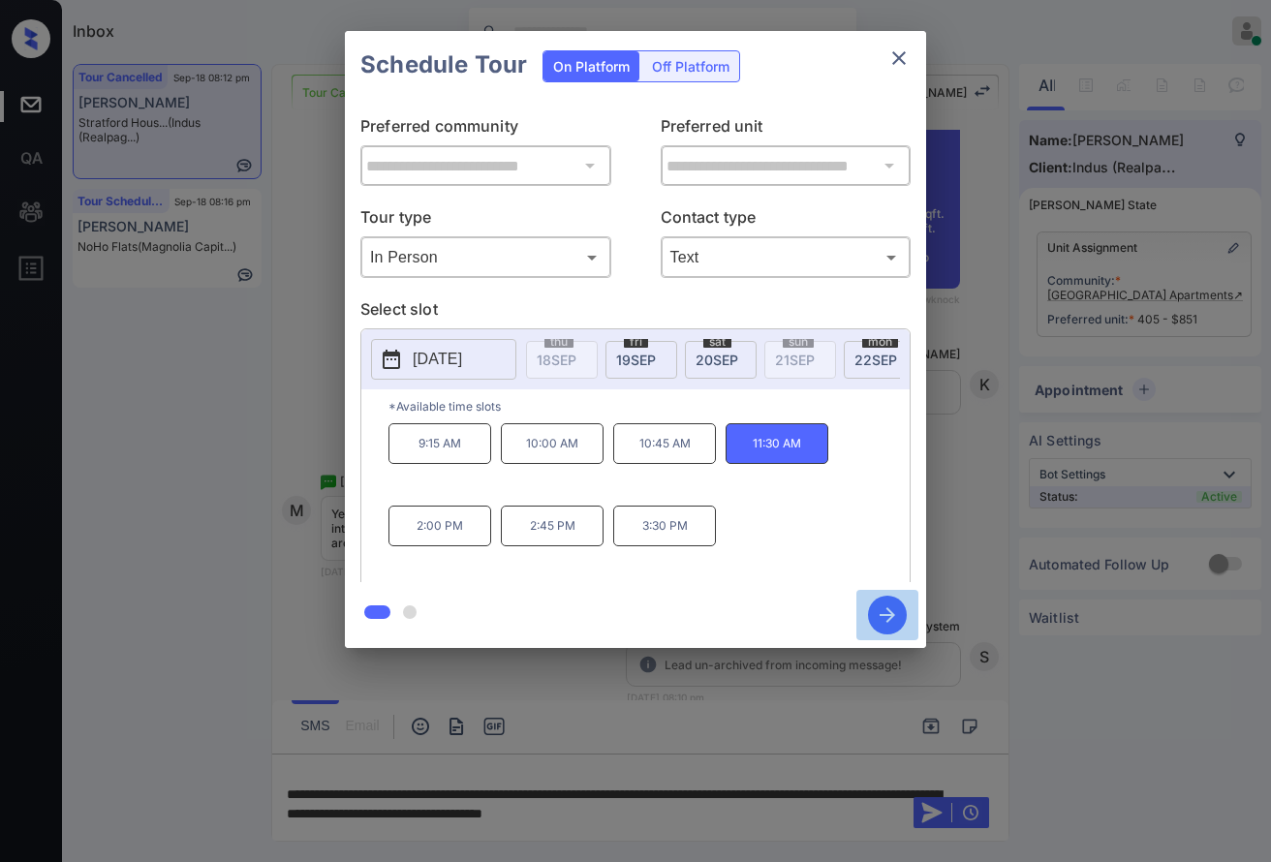
drag, startPoint x: 889, startPoint y: 608, endPoint x: 927, endPoint y: 556, distance: 64.5
click at [892, 605] on icon "button" at bounding box center [887, 615] width 39 height 39
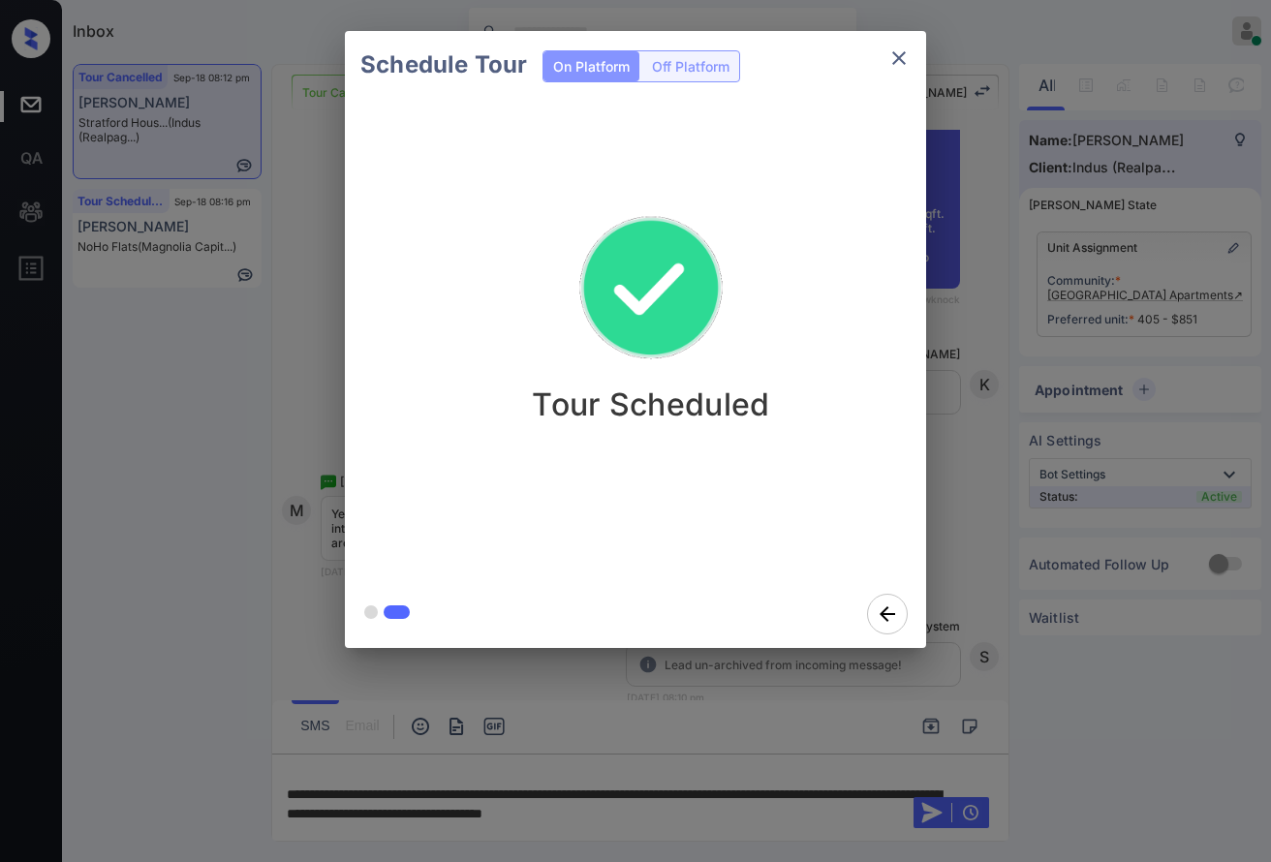
click at [948, 525] on div "Schedule Tour On Platform Off Platform Tour Scheduled" at bounding box center [635, 339] width 1271 height 679
